Goal: Task Accomplishment & Management: Use online tool/utility

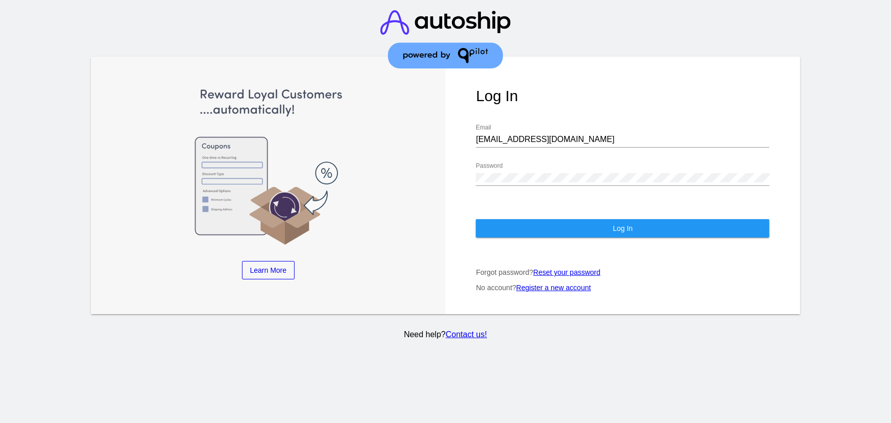
drag, startPoint x: 552, startPoint y: 118, endPoint x: 549, endPoint y: 136, distance: 17.6
click at [552, 119] on div "Log In [EMAIL_ADDRESS][DOMAIN_NAME] Email Password Log In Forgot password? Rese…" at bounding box center [622, 185] width 355 height 257
click at [549, 136] on input "[EMAIL_ADDRESS][DOMAIN_NAME]" at bounding box center [623, 139] width 294 height 9
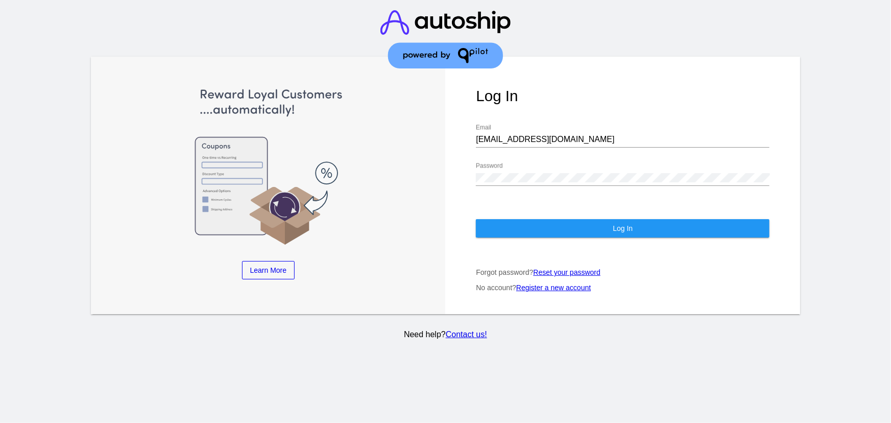
click at [628, 25] on header at bounding box center [445, 40] width 891 height 81
click at [542, 141] on input "[EMAIL_ADDRESS][DOMAIN_NAME]" at bounding box center [623, 139] width 294 height 9
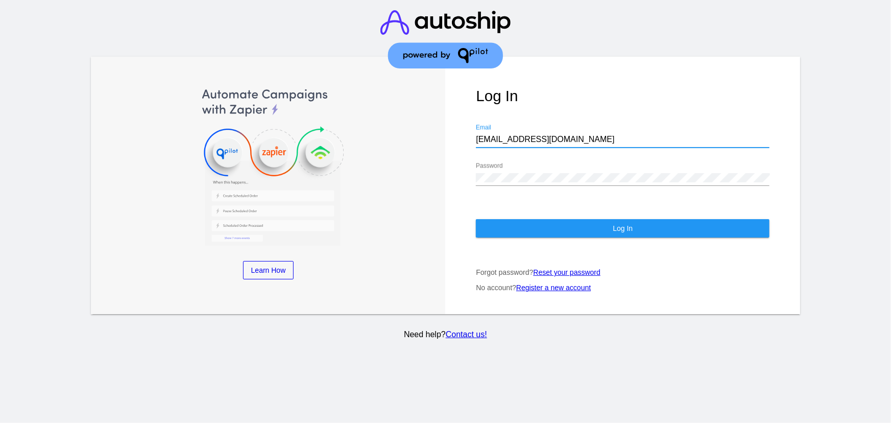
type input "[PERSON_NAME][EMAIL_ADDRESS][DOMAIN_NAME]"
click at [597, 224] on button "Log In" at bounding box center [623, 228] width 294 height 18
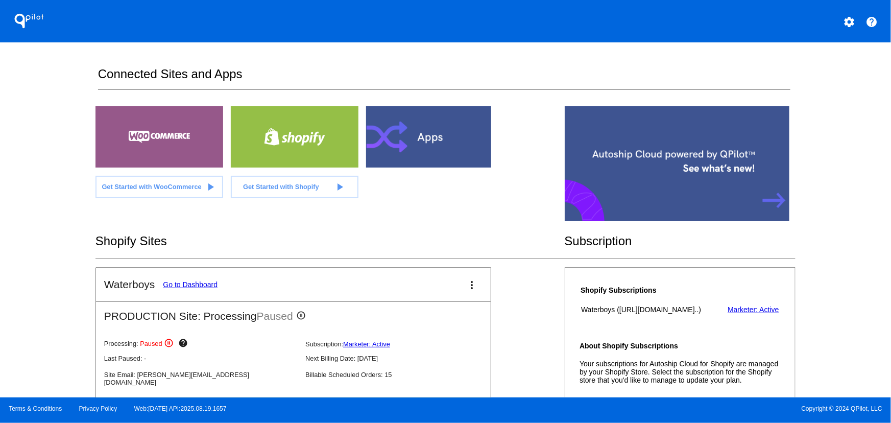
click at [845, 22] on mat-icon "settings" at bounding box center [849, 22] width 12 height 12
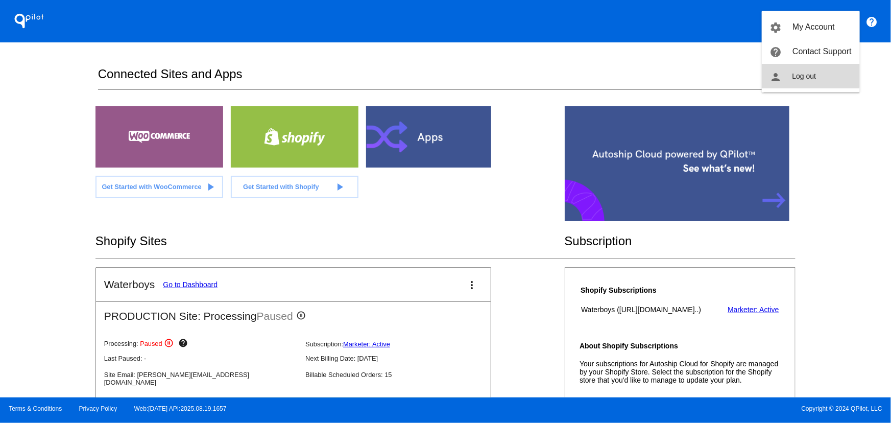
click at [795, 74] on span "Log out" at bounding box center [804, 76] width 24 height 8
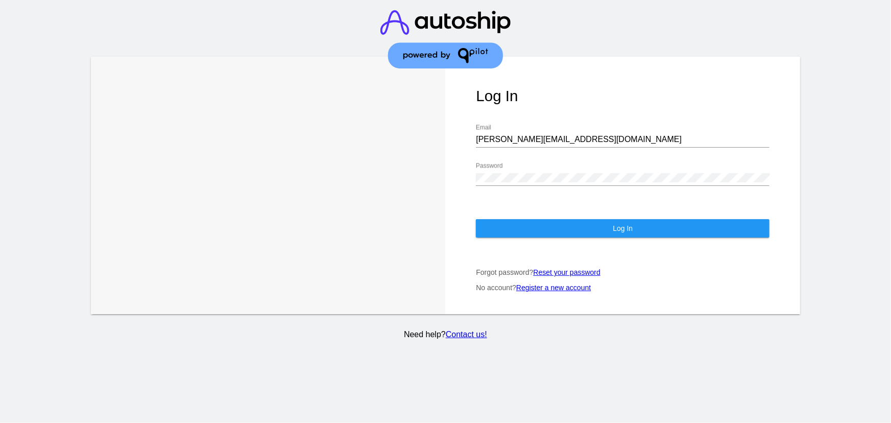
click at [560, 153] on div "[PERSON_NAME][EMAIL_ADDRESS][DOMAIN_NAME] Email" at bounding box center [623, 141] width 294 height 33
click at [561, 142] on input "[PERSON_NAME][EMAIL_ADDRESS][DOMAIN_NAME]" at bounding box center [623, 139] width 294 height 9
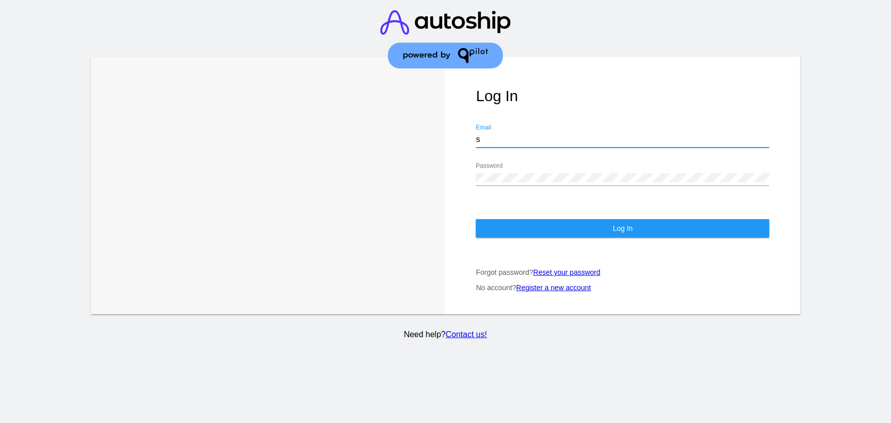
type input "[EMAIL_ADDRESS][DOMAIN_NAME]"
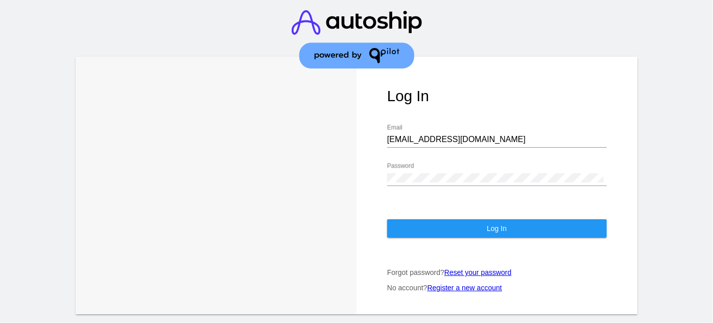
click at [472, 173] on div "Password" at bounding box center [496, 174] width 219 height 23
click at [441, 228] on button "Log In" at bounding box center [496, 228] width 219 height 18
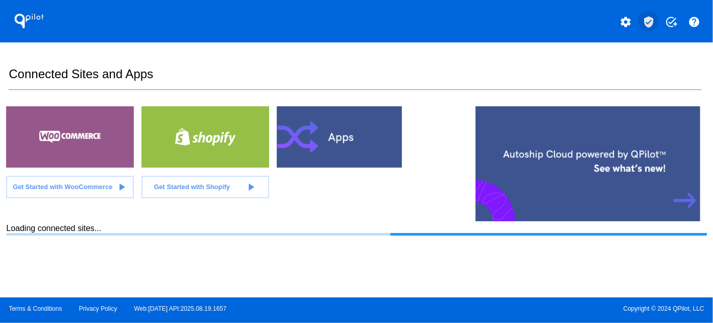
click at [649, 24] on mat-icon "verified_user" at bounding box center [648, 22] width 12 height 12
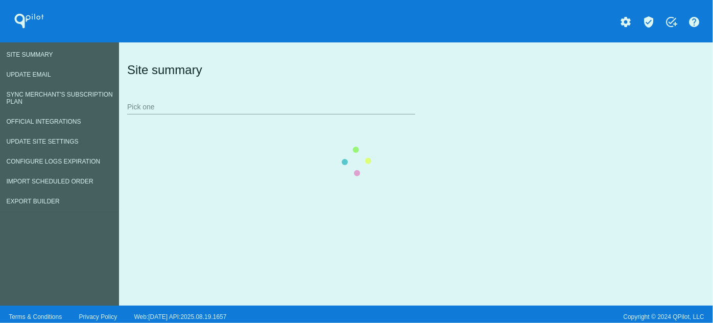
click at [125, 123] on div "Site summary Pick one" at bounding box center [414, 88] width 578 height 70
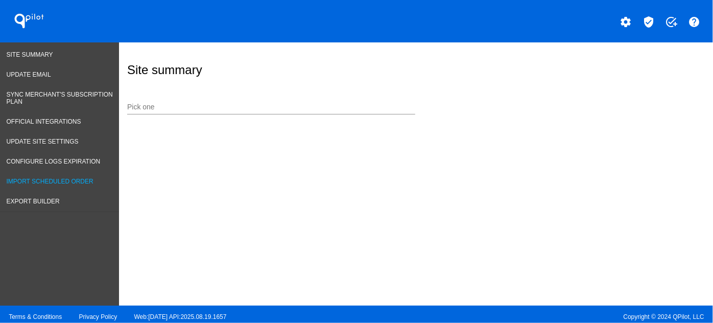
click at [44, 175] on link "Import Scheduled Order" at bounding box center [59, 182] width 119 height 20
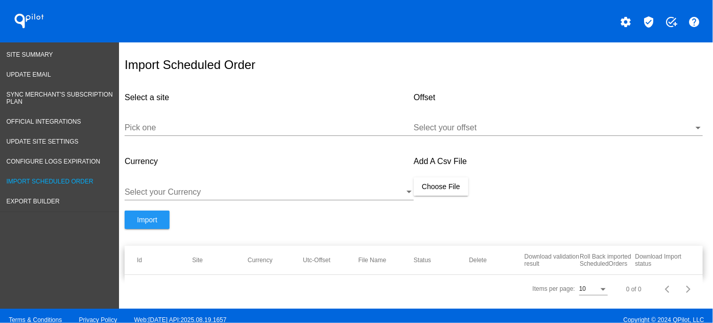
click at [181, 119] on div "Pick one" at bounding box center [269, 124] width 289 height 23
click at [182, 127] on input "Pick one" at bounding box center [269, 127] width 289 height 9
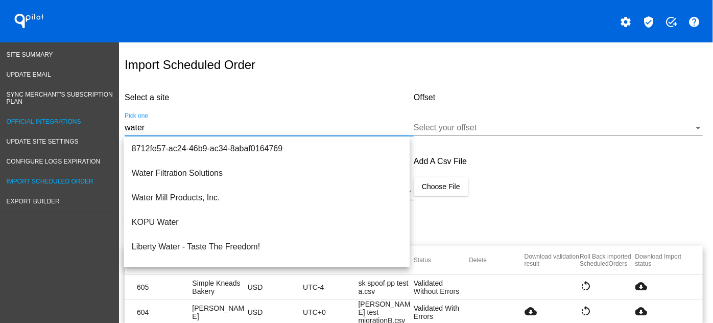
drag, startPoint x: 201, startPoint y: 124, endPoint x: 74, endPoint y: 123, distance: 127.1
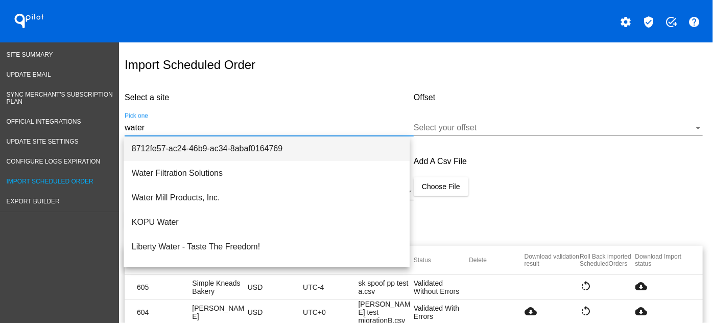
paste input "6587f9-3"
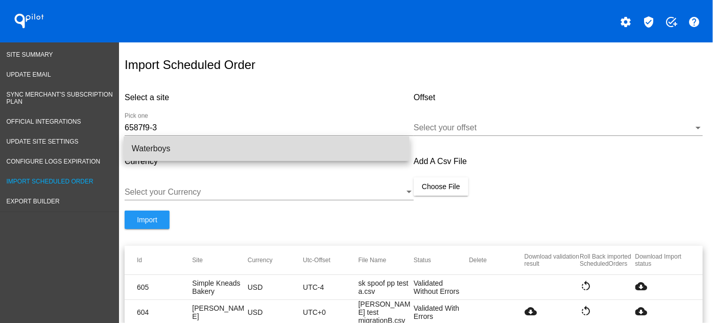
click at [187, 153] on span "Waterboys" at bounding box center [267, 148] width 270 height 25
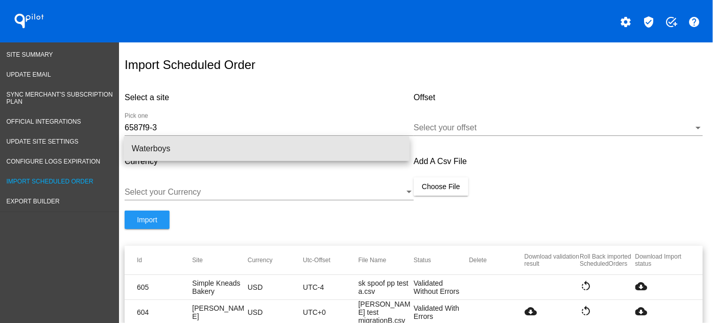
type input "Waterboys"
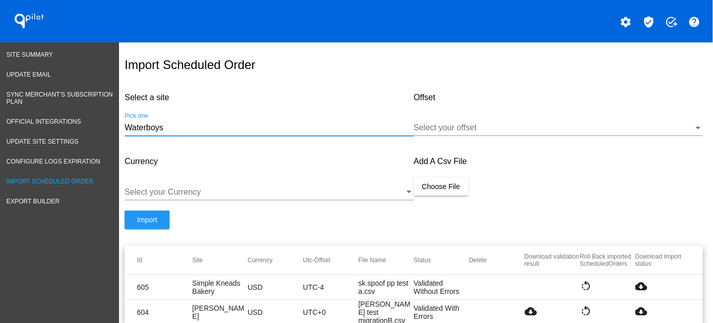
click at [498, 128] on div at bounding box center [553, 127] width 280 height 9
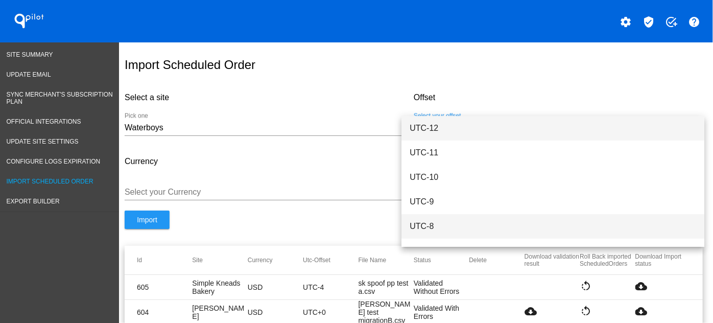
click at [445, 224] on span "UTC-8" at bounding box center [552, 226] width 286 height 25
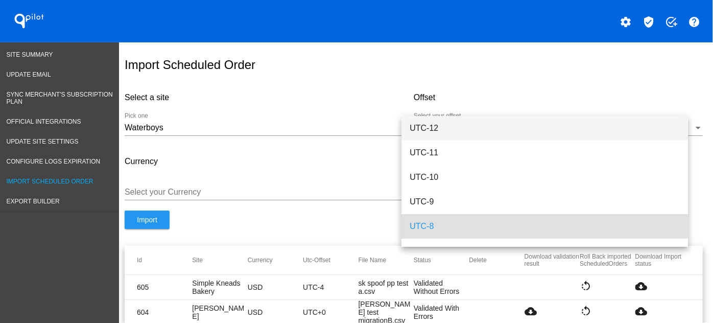
click at [185, 182] on div "Select your Currency" at bounding box center [269, 188] width 289 height 23
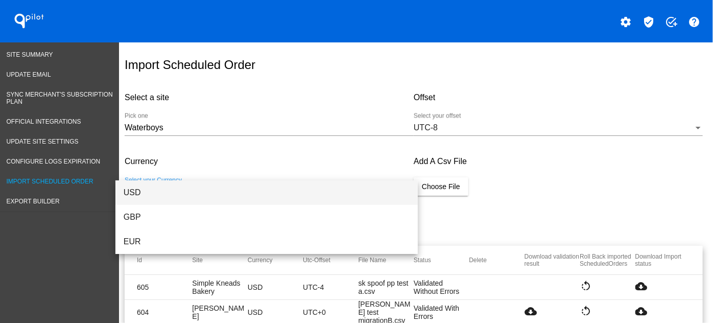
click at [156, 190] on span "USD" at bounding box center [267, 192] width 286 height 25
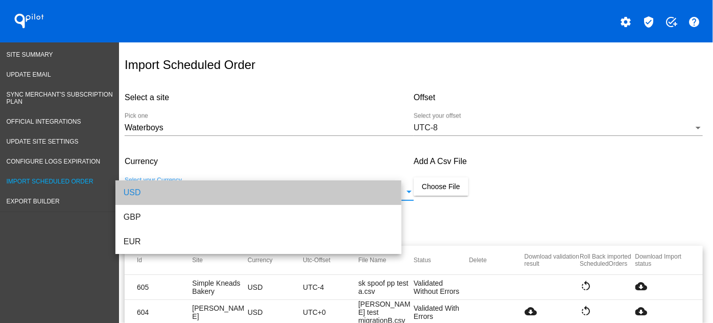
click at [445, 184] on span "Choose File" at bounding box center [441, 186] width 38 height 8
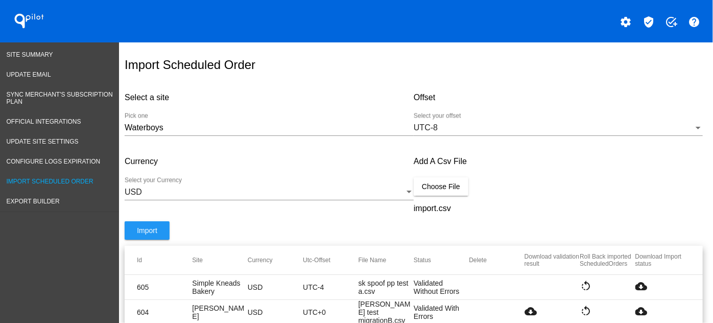
click at [142, 232] on span "Import" at bounding box center [147, 230] width 20 height 8
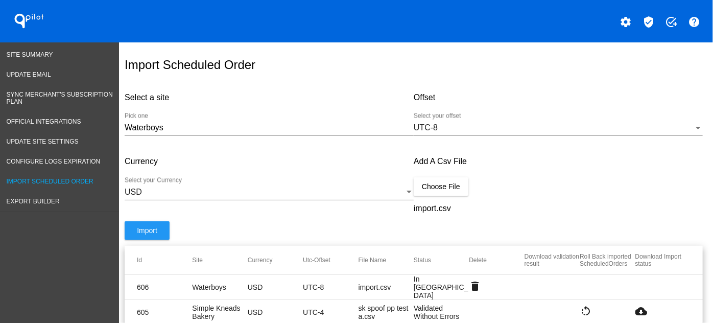
scroll to position [96, 0]
